Goal: Information Seeking & Learning: Learn about a topic

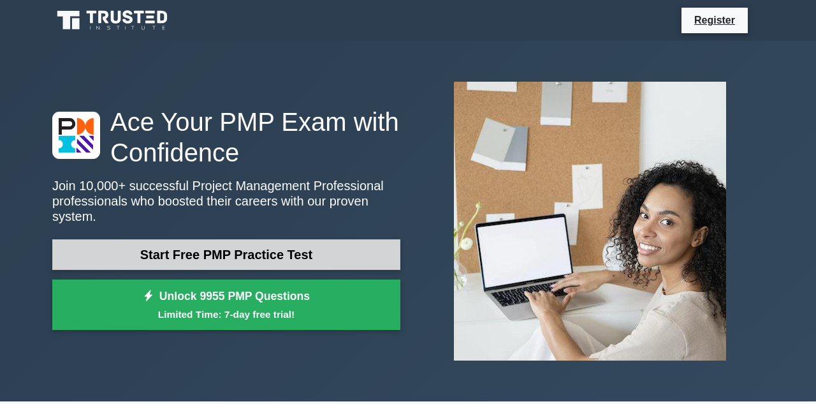
click at [340, 254] on link "Start Free PMP Practice Test" at bounding box center [226, 254] width 348 height 31
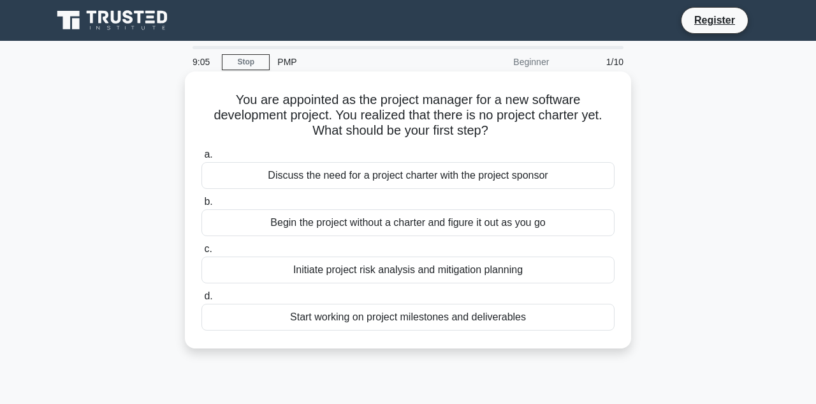
click at [430, 171] on div "Discuss the need for a project charter with the project sponsor" at bounding box center [408, 175] width 413 height 27
click at [202, 159] on input "a. Discuss the need for a project charter with the project sponsor" at bounding box center [202, 154] width 0 height 8
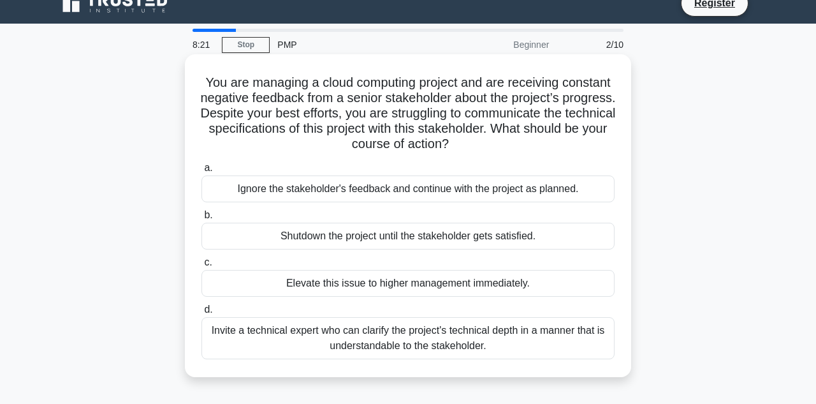
scroll to position [17, 0]
click at [451, 344] on div "Invite a technical expert who can clarify the project's technical depth in a ma…" at bounding box center [408, 338] width 413 height 42
click at [202, 314] on input "d. Invite a technical expert who can clarify the project's technical depth in a…" at bounding box center [202, 309] width 0 height 8
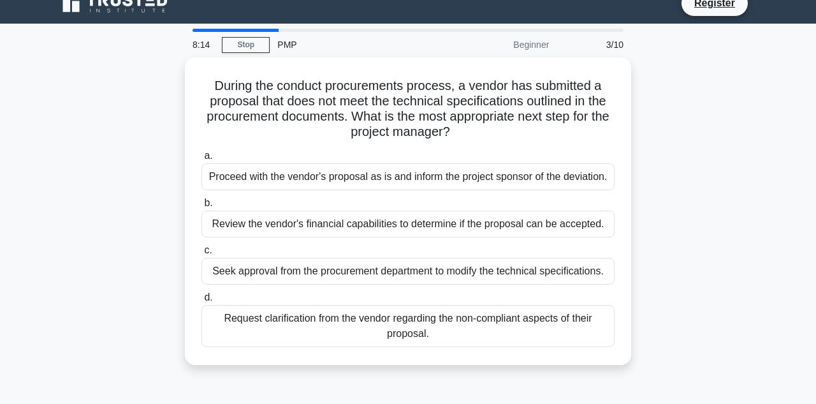
scroll to position [0, 0]
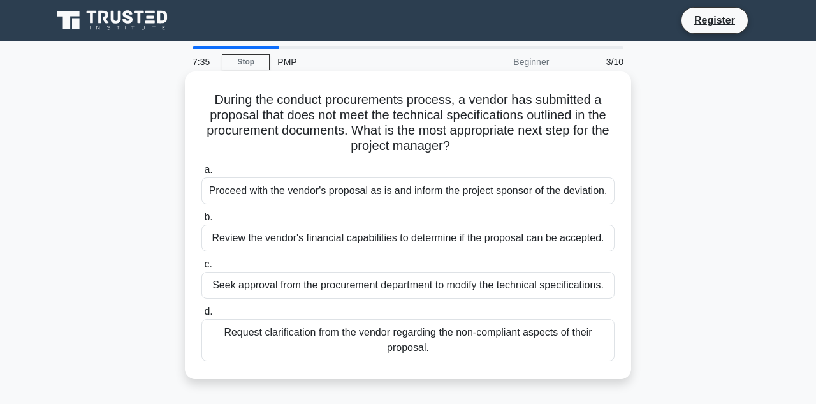
click at [530, 339] on div "Request clarification from the vendor regarding the non-compliant aspects of th…" at bounding box center [408, 340] width 413 height 42
click at [202, 316] on input "d. Request clarification from the vendor regarding the non-compliant aspects of…" at bounding box center [202, 311] width 0 height 8
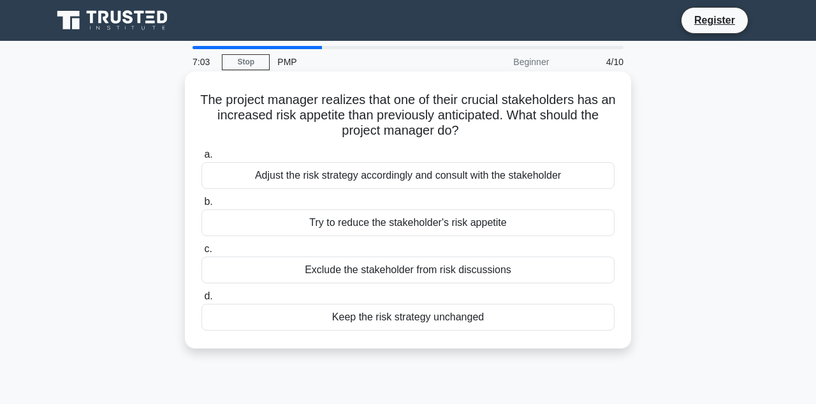
click at [514, 175] on div "Adjust the risk strategy accordingly and consult with the stakeholder" at bounding box center [408, 175] width 413 height 27
click at [202, 159] on input "a. Adjust the risk strategy accordingly and consult with the stakeholder" at bounding box center [202, 154] width 0 height 8
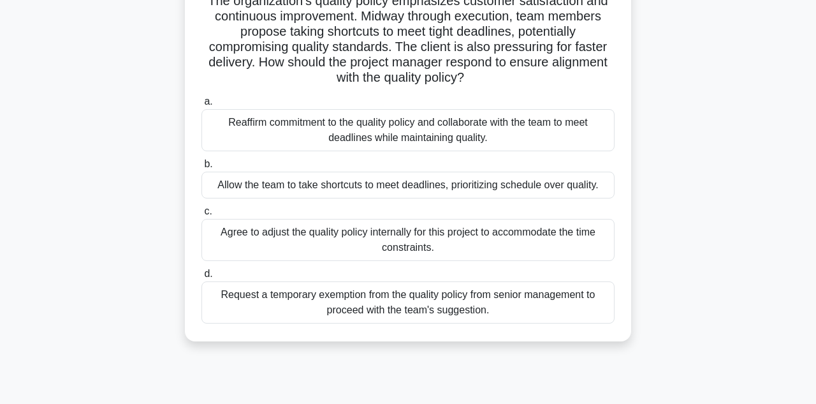
scroll to position [119, 0]
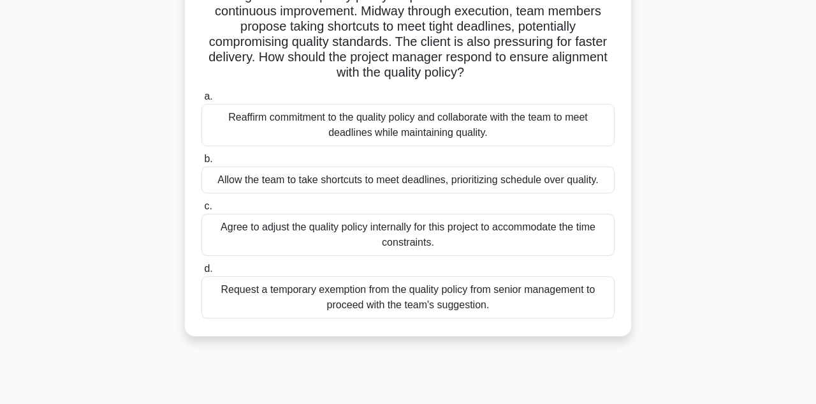
click at [534, 125] on div "Reaffirm commitment to the quality policy and collaborate with the team to meet…" at bounding box center [408, 125] width 413 height 42
click at [202, 101] on input "a. Reaffirm commitment to the quality policy and collaborate with the team to m…" at bounding box center [202, 96] width 0 height 8
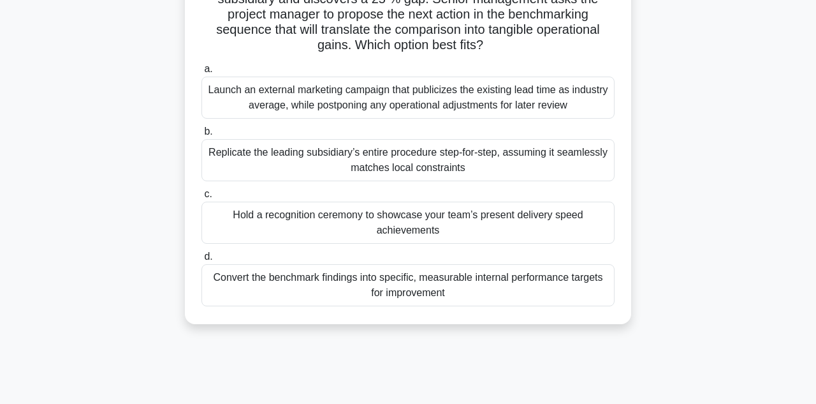
scroll to position [150, 0]
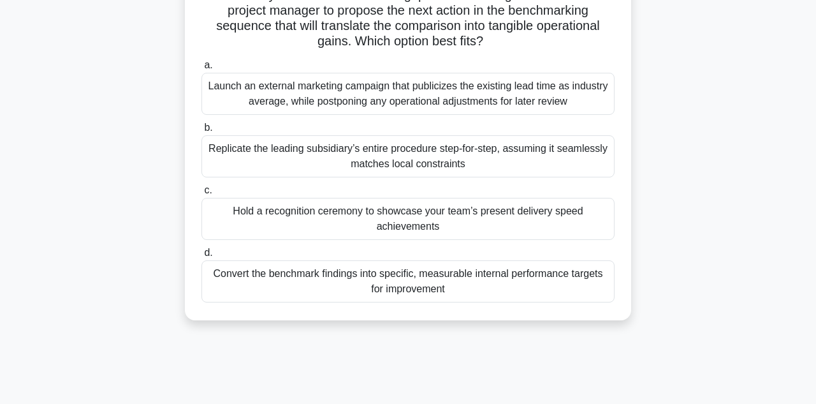
click at [487, 279] on div "Convert the benchmark findings into specific, measurable internal performance t…" at bounding box center [408, 281] width 413 height 42
click at [202, 257] on input "d. Convert the benchmark findings into specific, measurable internal performanc…" at bounding box center [202, 253] width 0 height 8
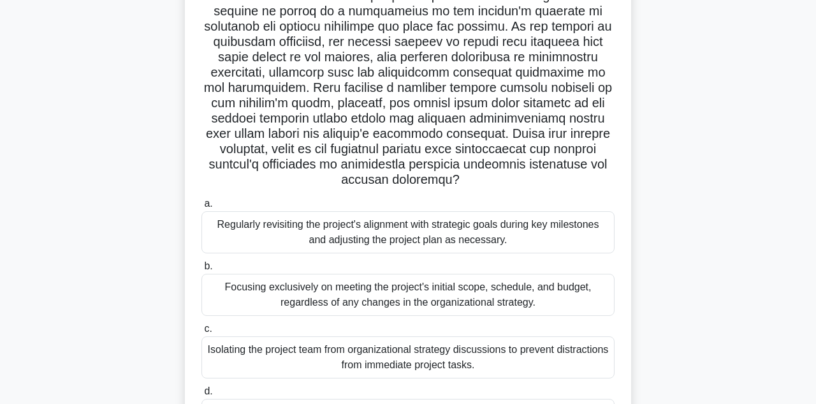
scroll to position [171, 0]
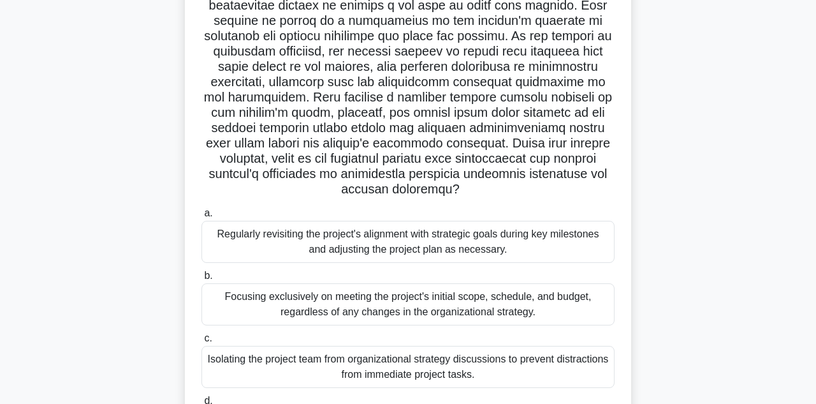
click at [498, 225] on div "Regularly revisiting the project's alignment with strategic goals during key mi…" at bounding box center [408, 242] width 413 height 42
click at [202, 217] on input "a. Regularly revisiting the project's alignment with strategic goals during key…" at bounding box center [202, 213] width 0 height 8
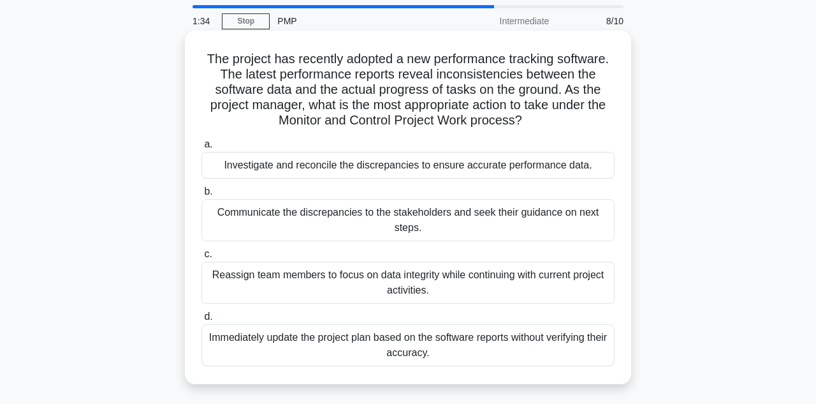
scroll to position [41, 0]
click at [467, 168] on div "Investigate and reconcile the discrepancies to ensure accurate performance data." at bounding box center [408, 164] width 413 height 27
click at [202, 148] on input "a. Investigate and reconcile the discrepancies to ensure accurate performance d…" at bounding box center [202, 144] width 0 height 8
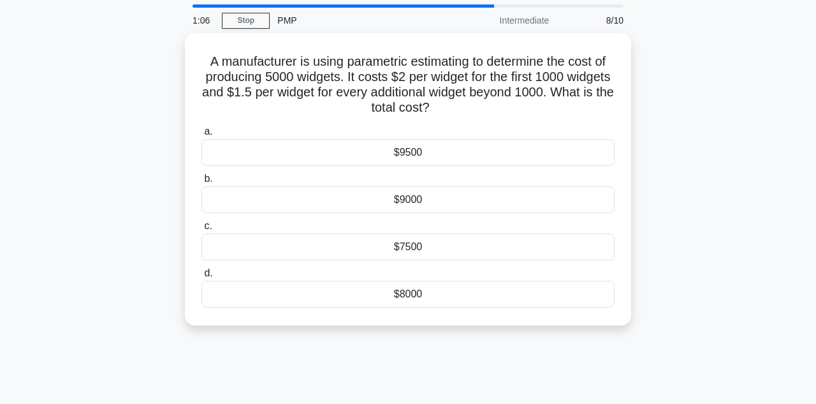
scroll to position [0, 0]
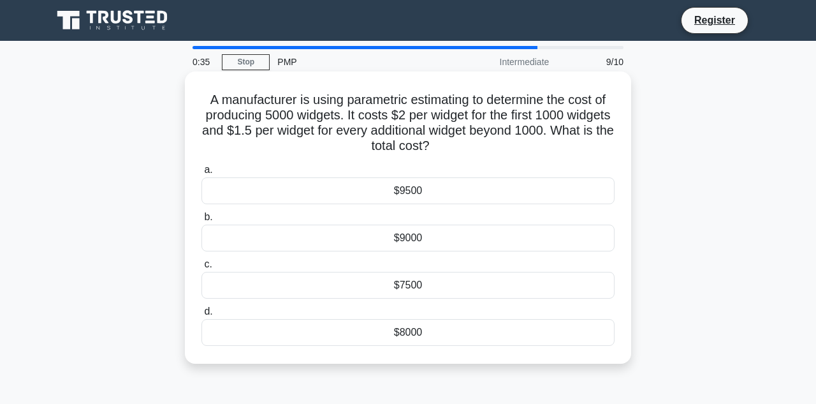
click at [435, 336] on div "$8000" at bounding box center [408, 332] width 413 height 27
click at [202, 316] on input "d. $8000" at bounding box center [202, 311] width 0 height 8
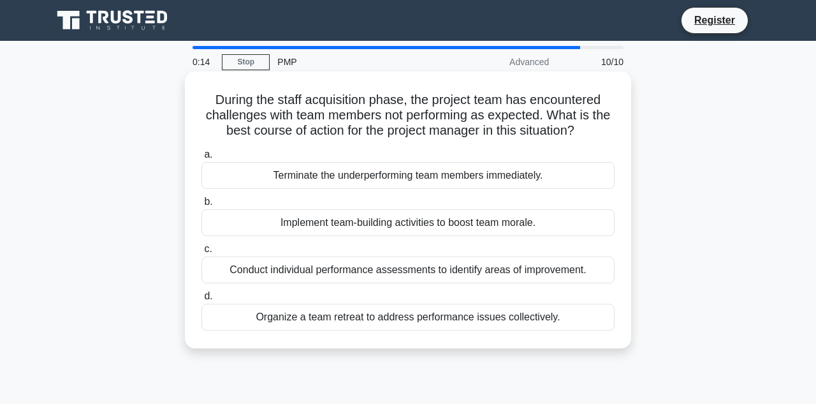
click at [429, 270] on div "Conduct individual performance assessments to identify areas of improvement." at bounding box center [408, 269] width 413 height 27
click at [202, 253] on input "c. Conduct individual performance assessments to identify areas of improvement." at bounding box center [202, 249] width 0 height 8
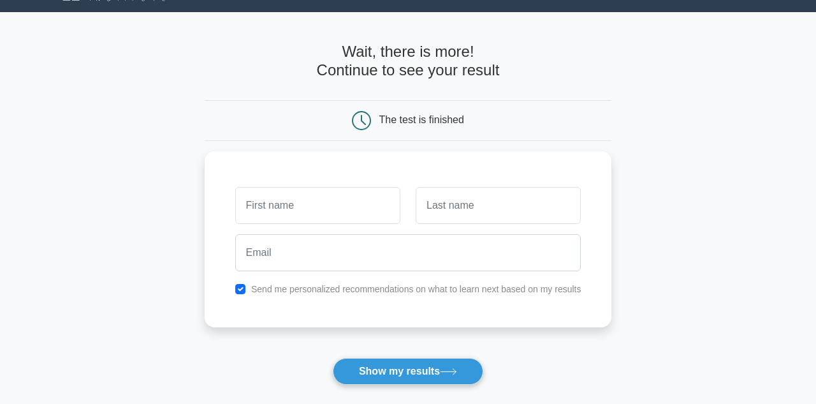
scroll to position [31, 0]
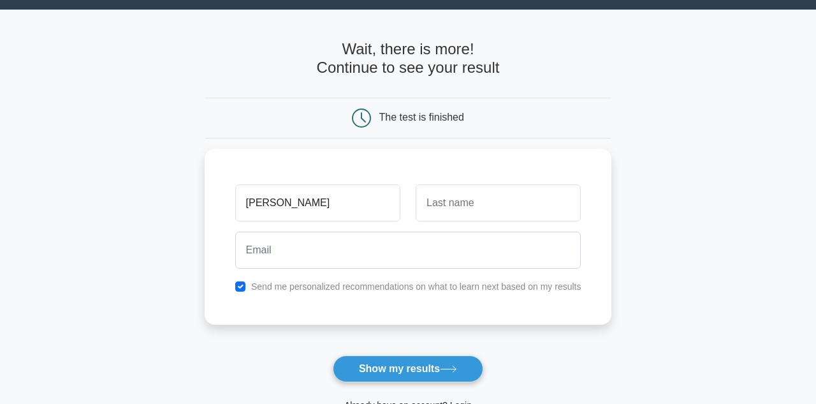
type input "[PERSON_NAME]"
type input "La Guardia"
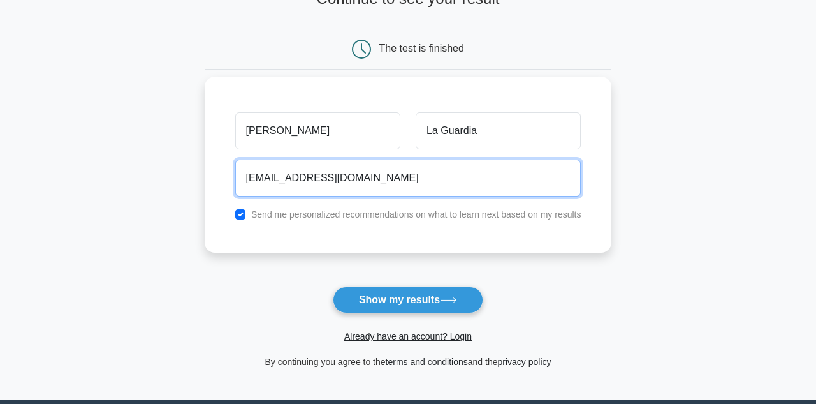
scroll to position [101, 0]
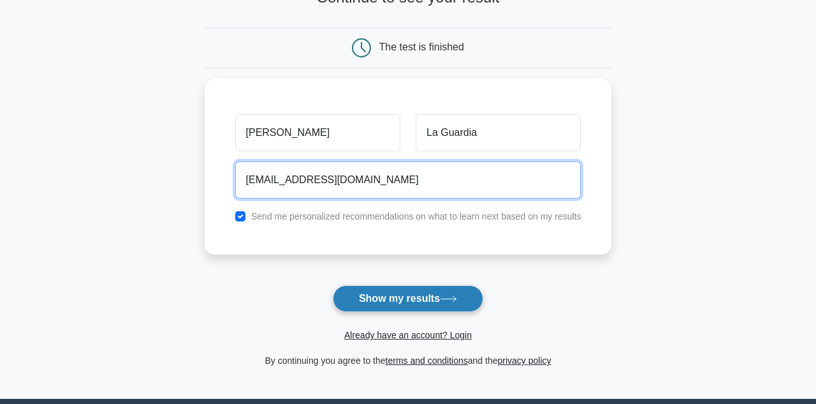
type input "[EMAIL_ADDRESS][DOMAIN_NAME]"
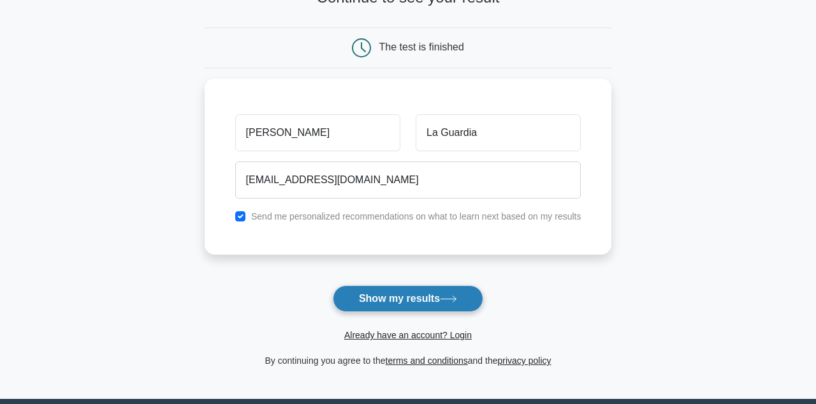
click at [381, 297] on button "Show my results" at bounding box center [408, 298] width 150 height 27
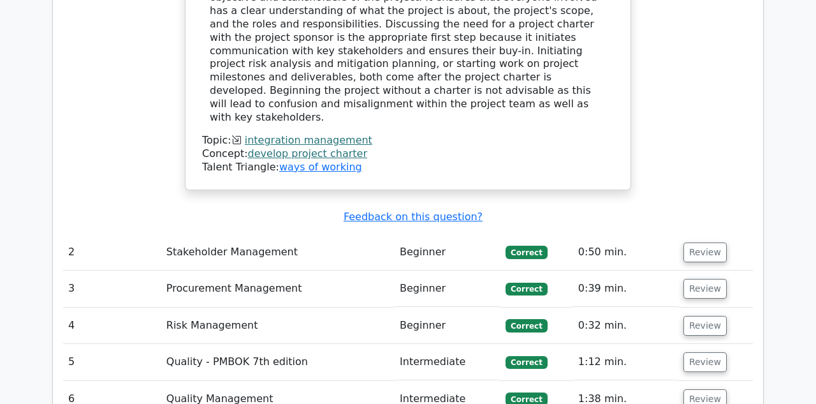
scroll to position [1565, 0]
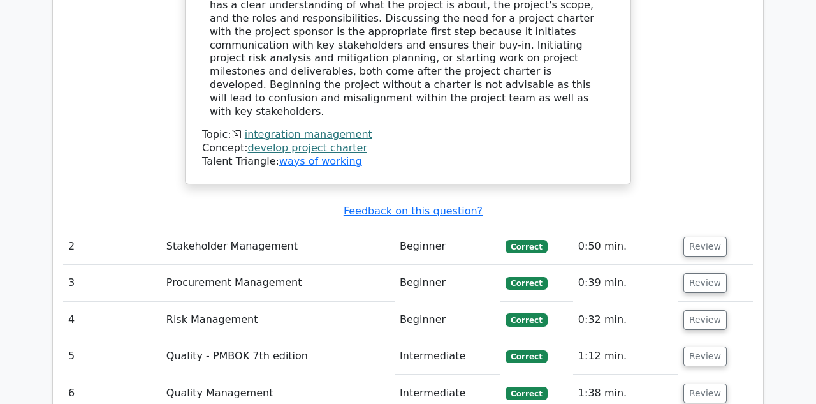
click at [128, 228] on td "2" at bounding box center [112, 246] width 98 height 36
click at [424, 228] on td "Beginner" at bounding box center [448, 246] width 106 height 36
click at [596, 228] on td "0:50 min." at bounding box center [625, 246] width 105 height 36
click at [711, 237] on button "Review" at bounding box center [705, 247] width 43 height 20
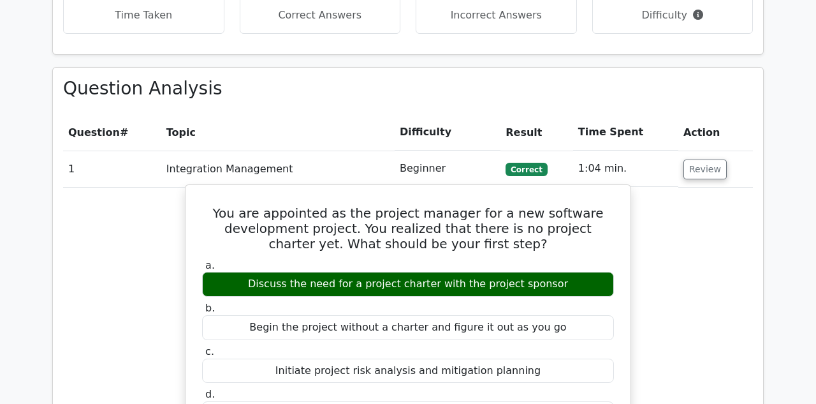
scroll to position [1054, 0]
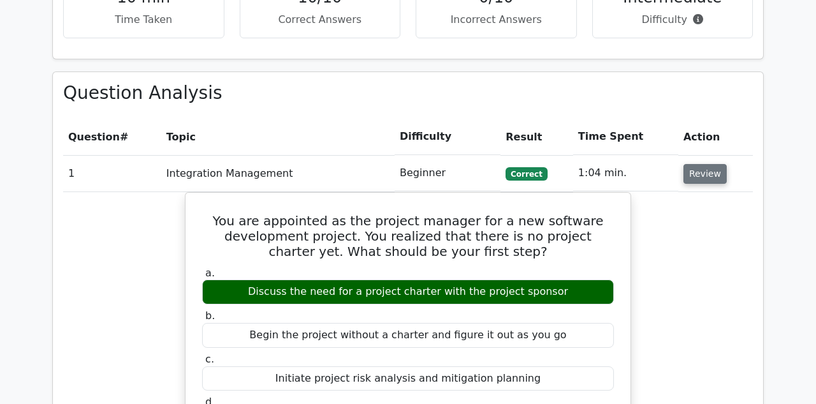
click at [708, 164] on button "Review" at bounding box center [705, 174] width 43 height 20
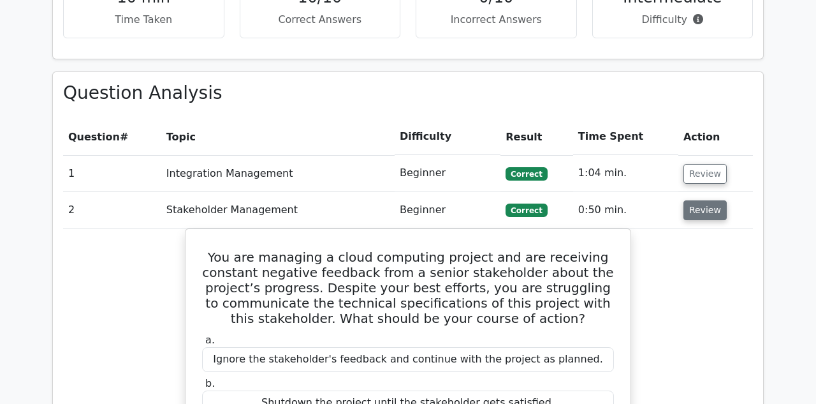
click at [703, 200] on button "Review" at bounding box center [705, 210] width 43 height 20
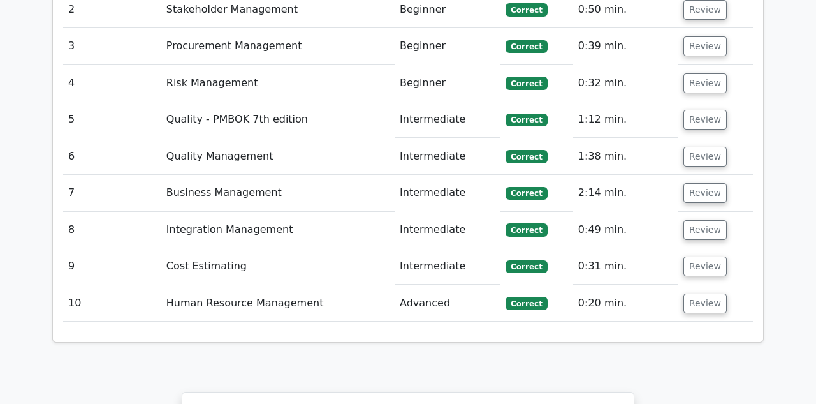
scroll to position [1256, 0]
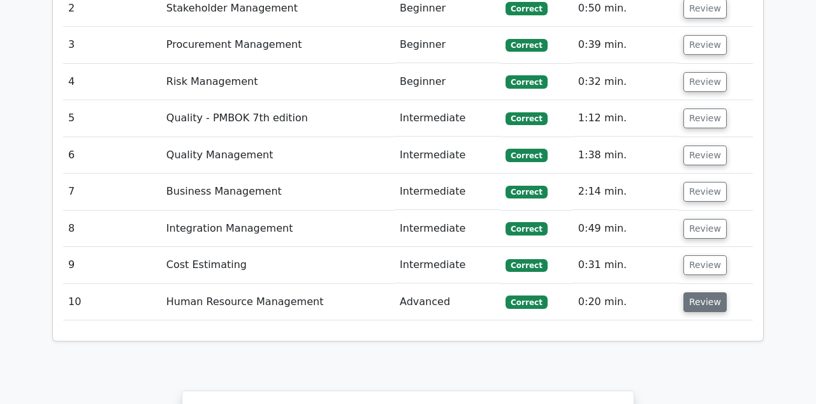
click at [708, 292] on button "Review" at bounding box center [705, 302] width 43 height 20
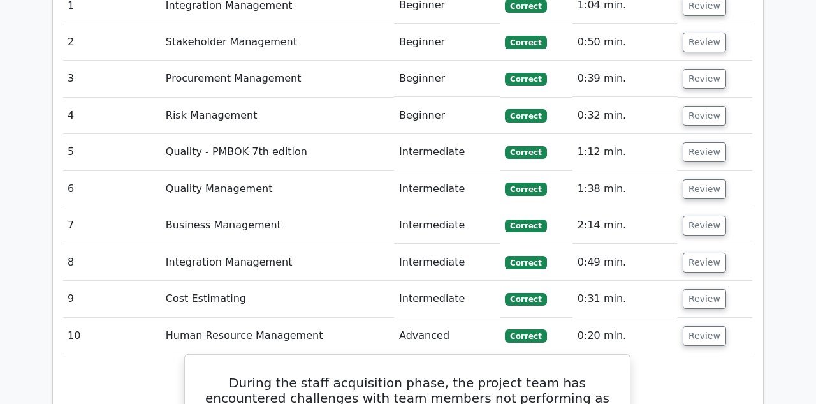
scroll to position [1215, 0]
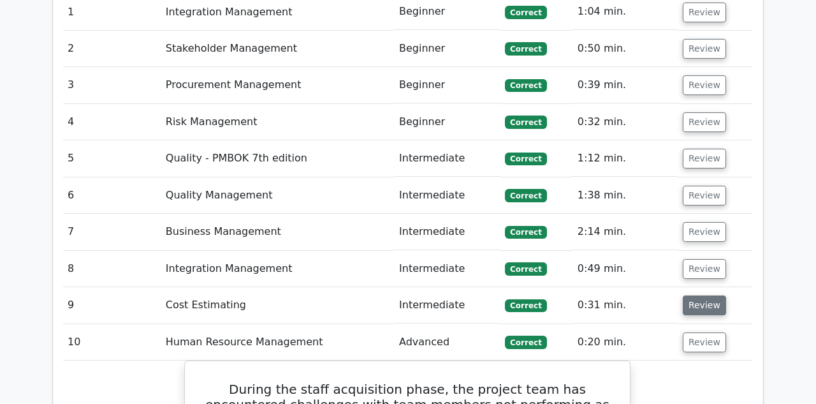
click at [696, 295] on button "Review" at bounding box center [704, 305] width 43 height 20
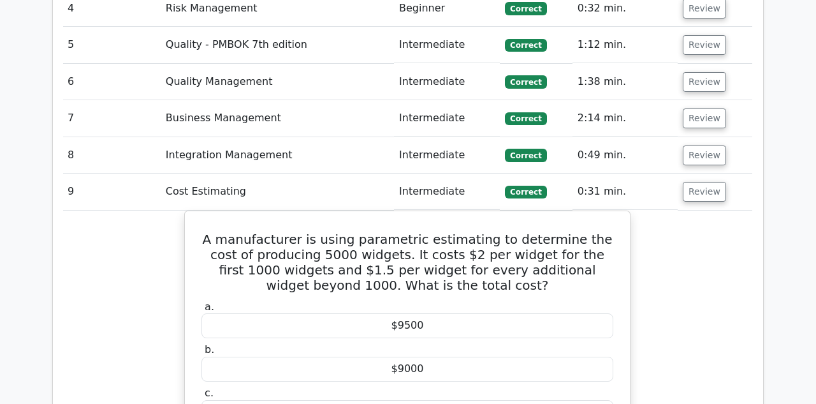
scroll to position [1325, 0]
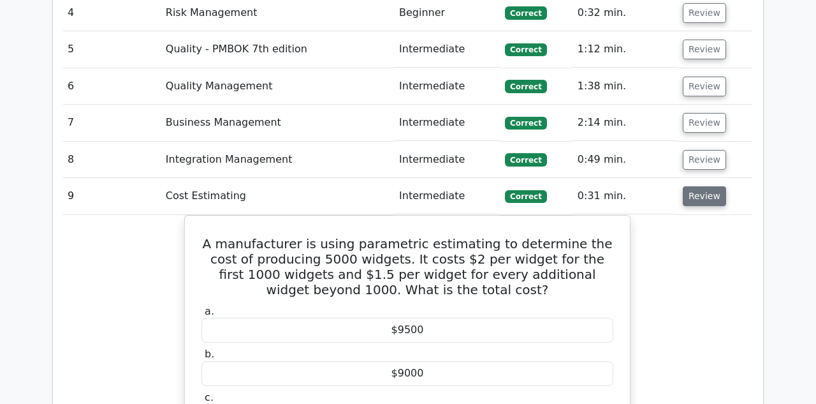
click at [697, 186] on button "Review" at bounding box center [704, 196] width 43 height 20
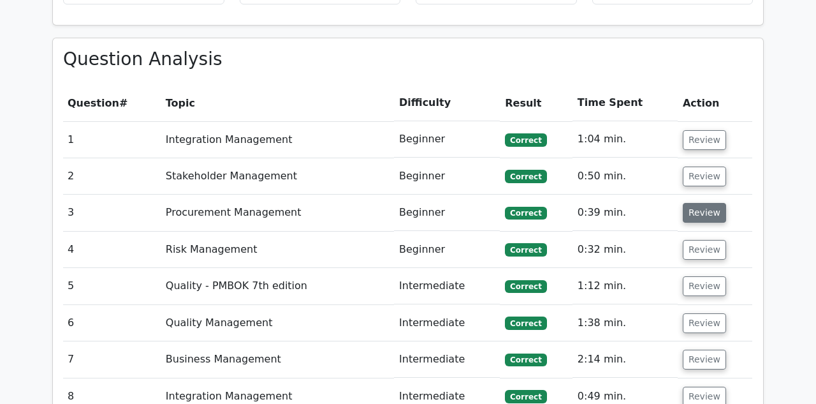
scroll to position [1088, 0]
click at [696, 240] on button "Review" at bounding box center [704, 250] width 43 height 20
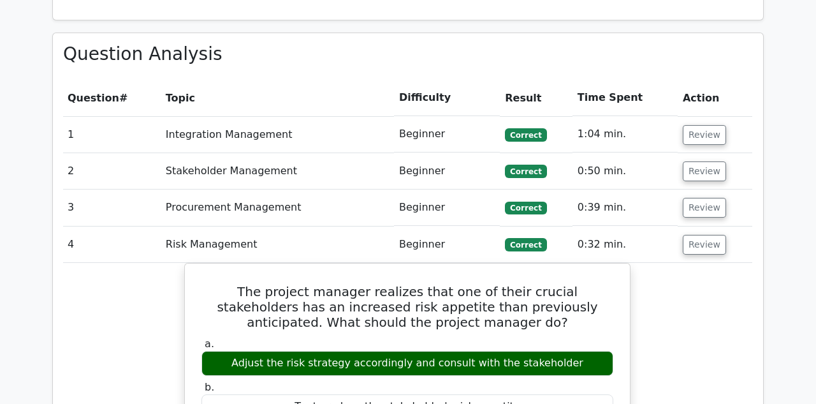
scroll to position [1076, 0]
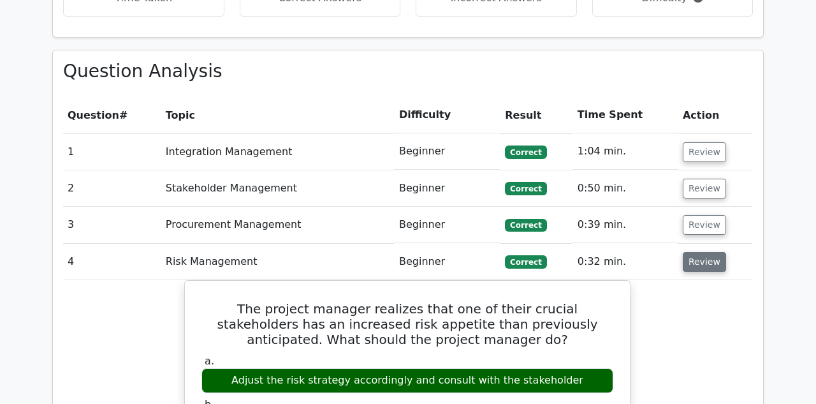
click at [707, 252] on button "Review" at bounding box center [704, 262] width 43 height 20
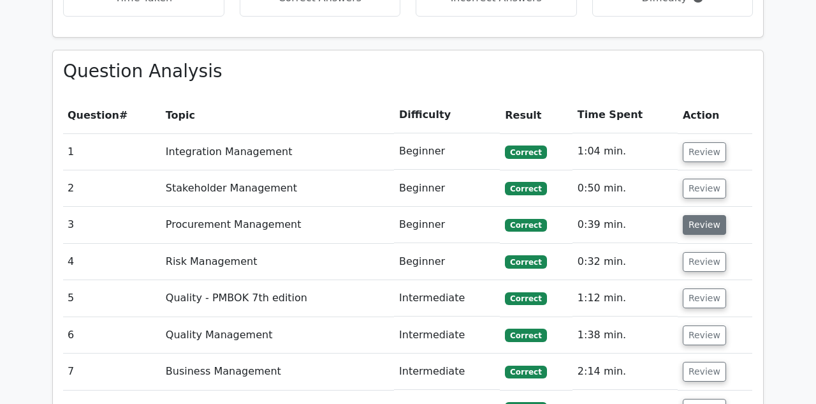
click at [705, 215] on button "Review" at bounding box center [704, 225] width 43 height 20
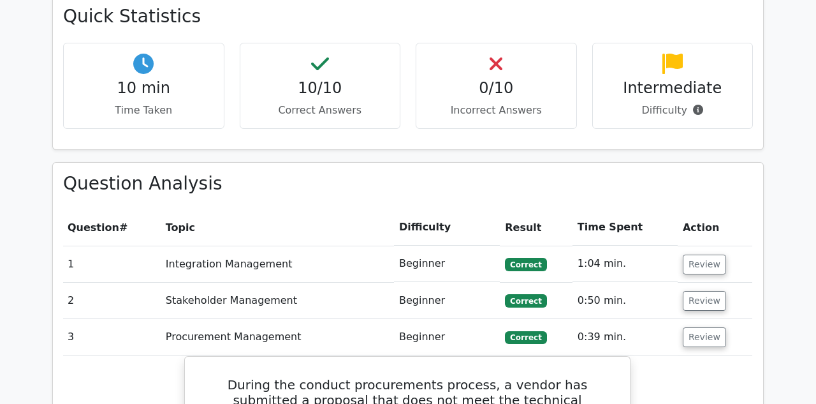
scroll to position [956, 0]
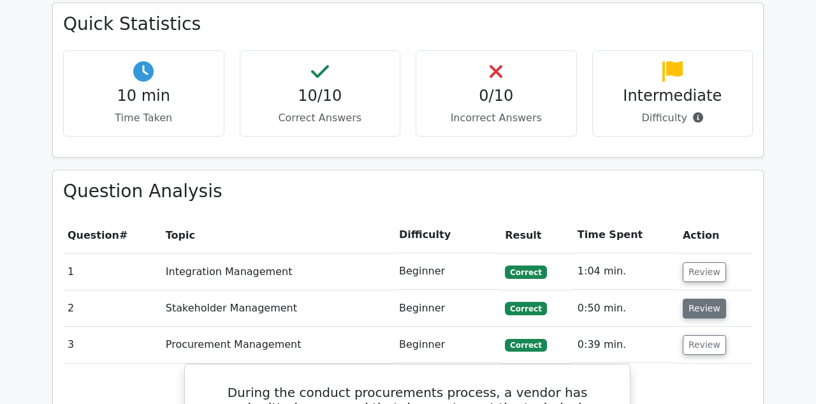
click at [689, 298] on button "Review" at bounding box center [704, 308] width 43 height 20
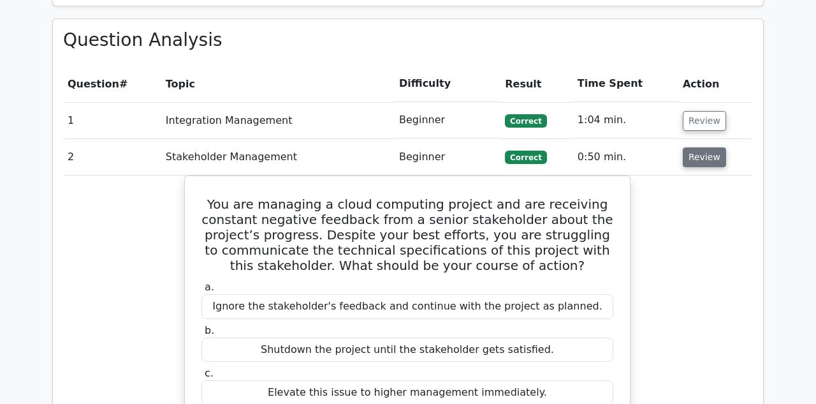
scroll to position [1082, 0]
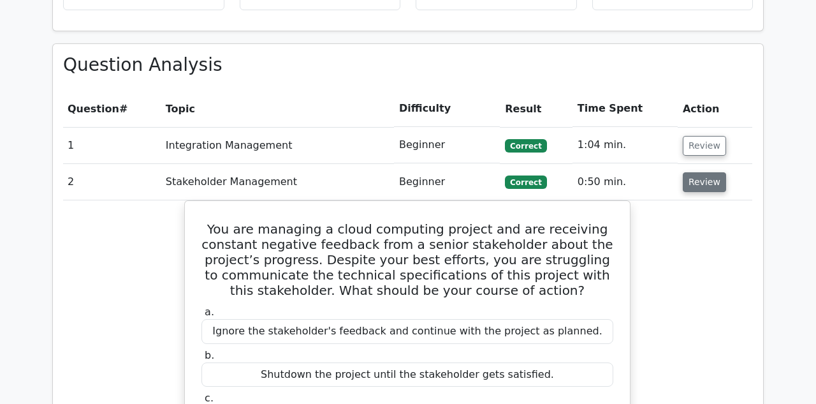
click at [718, 172] on button "Review" at bounding box center [704, 182] width 43 height 20
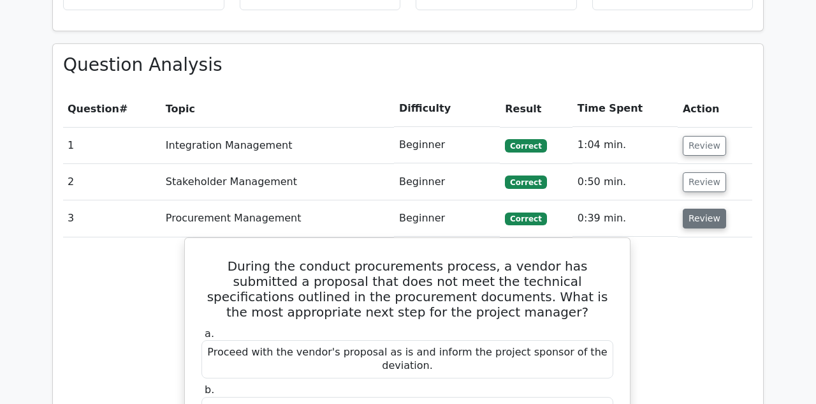
click at [705, 209] on button "Review" at bounding box center [704, 219] width 43 height 20
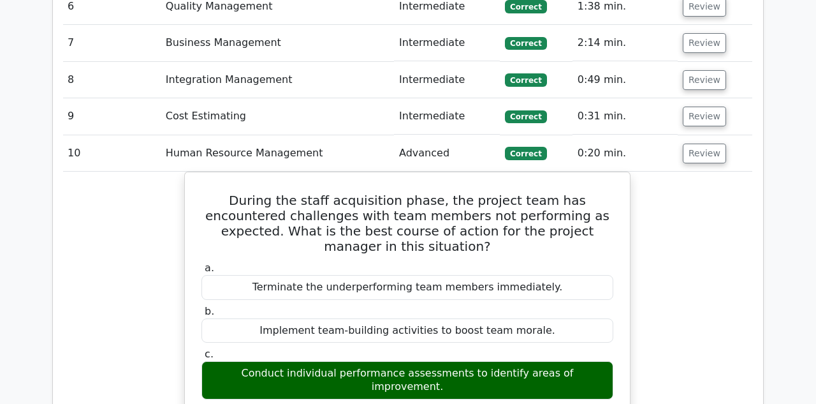
scroll to position [1391, 0]
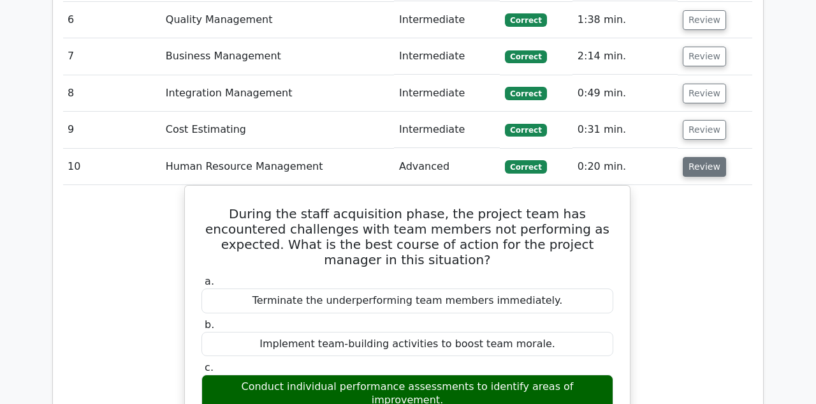
click at [708, 157] on button "Review" at bounding box center [704, 167] width 43 height 20
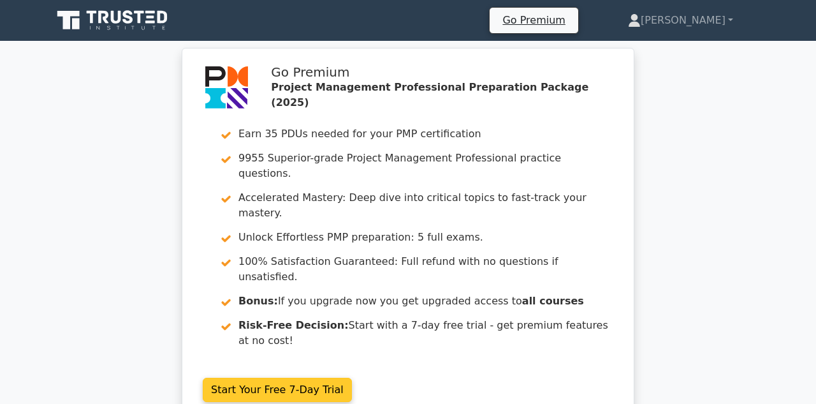
scroll to position [0, 0]
